Goal: Information Seeking & Learning: Compare options

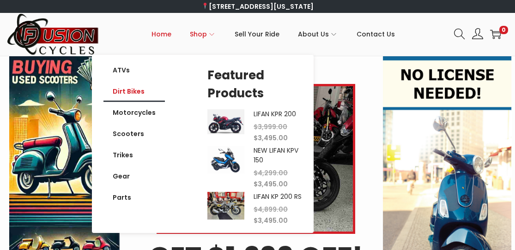
click at [121, 90] on link "Dirt Bikes" at bounding box center [133, 91] width 61 height 21
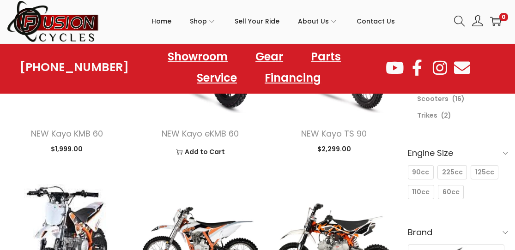
scroll to position [323, 0]
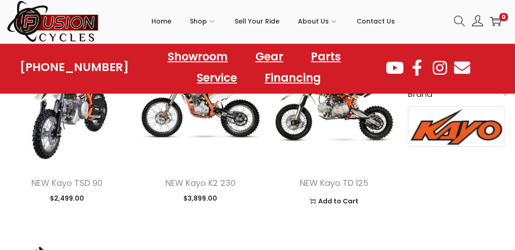
click at [337, 102] on img at bounding box center [334, 103] width 120 height 120
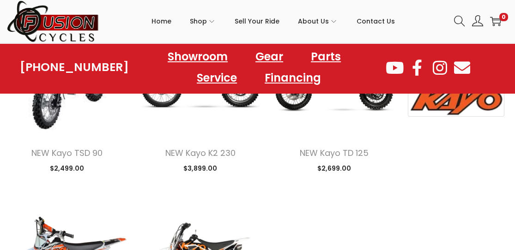
scroll to position [323, 0]
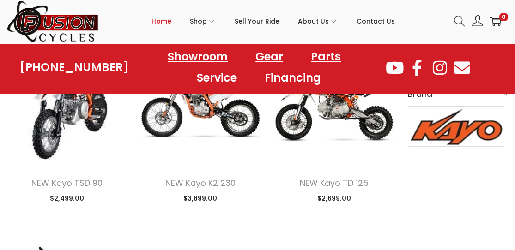
click at [164, 21] on span "Home" at bounding box center [161, 21] width 20 height 23
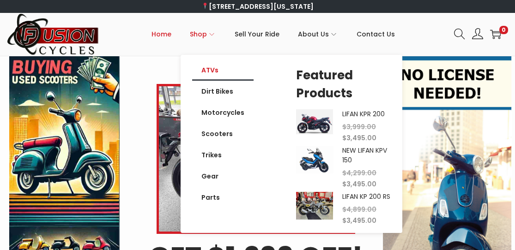
click at [211, 71] on link "ATVs" at bounding box center [222, 70] width 61 height 21
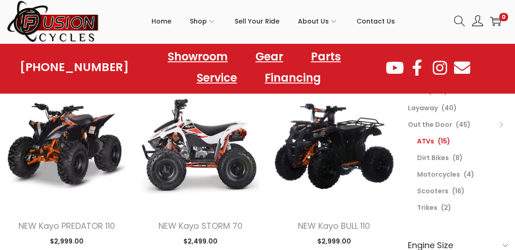
scroll to position [139, 0]
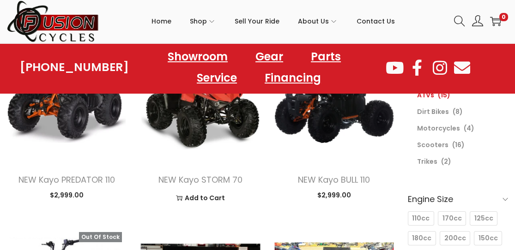
click at [218, 120] on img at bounding box center [200, 100] width 120 height 120
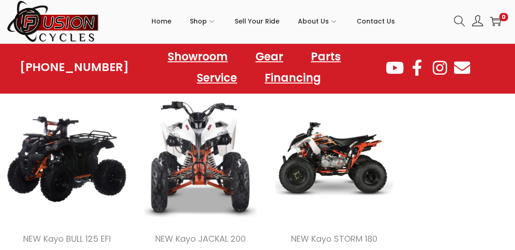
scroll to position [693, 0]
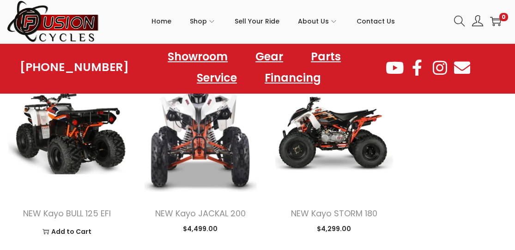
click at [79, 139] on img at bounding box center [67, 134] width 120 height 120
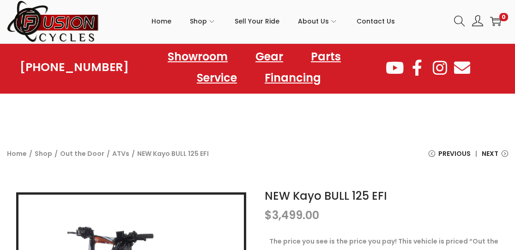
scroll to position [92, 0]
